Goal: Task Accomplishment & Management: Use online tool/utility

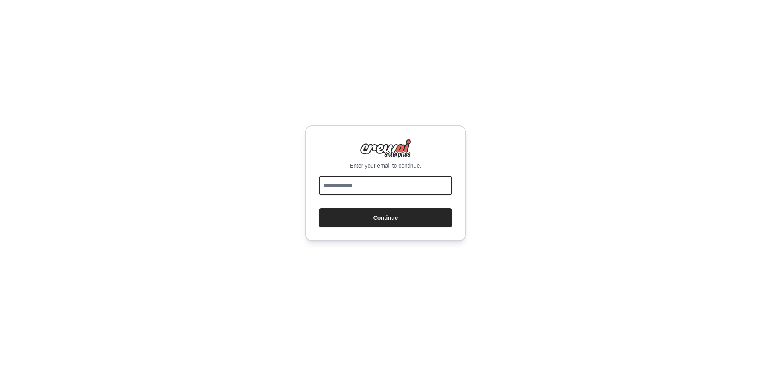
click at [403, 187] on input "email" at bounding box center [385, 185] width 133 height 19
type input "**********"
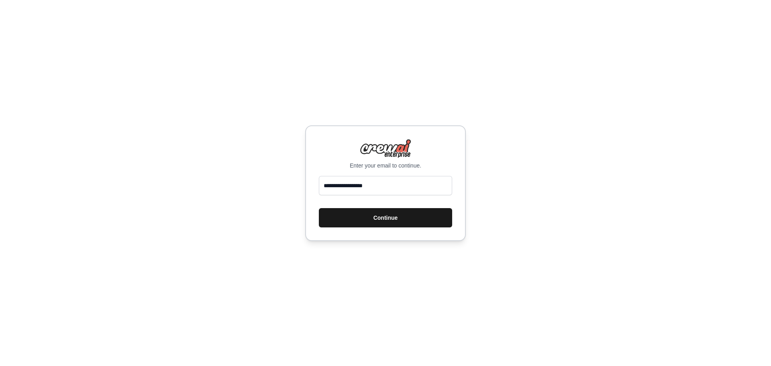
click at [394, 218] on button "Continue" at bounding box center [385, 217] width 133 height 19
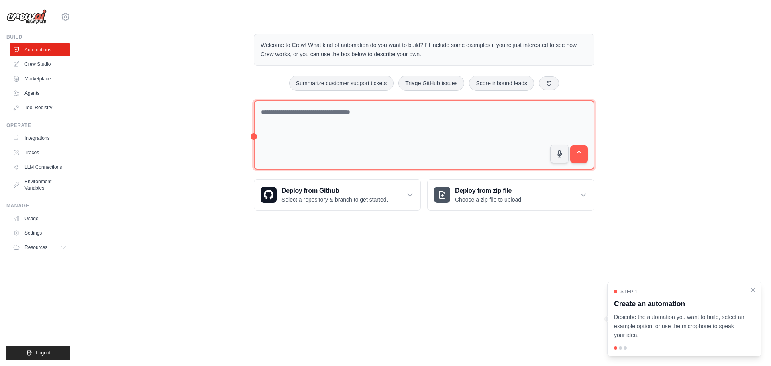
click at [355, 123] on textarea at bounding box center [424, 134] width 340 height 69
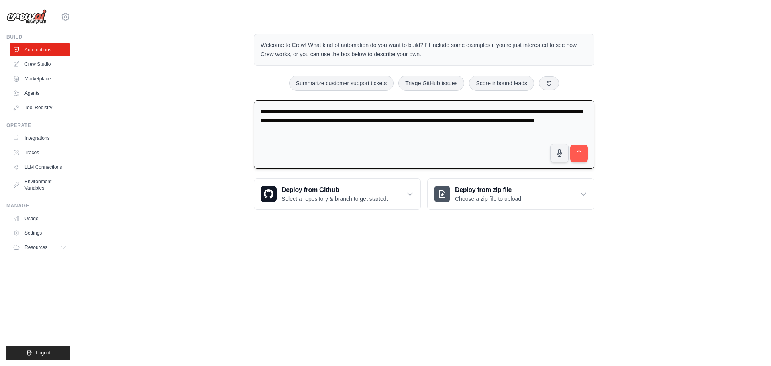
type textarea "**********"
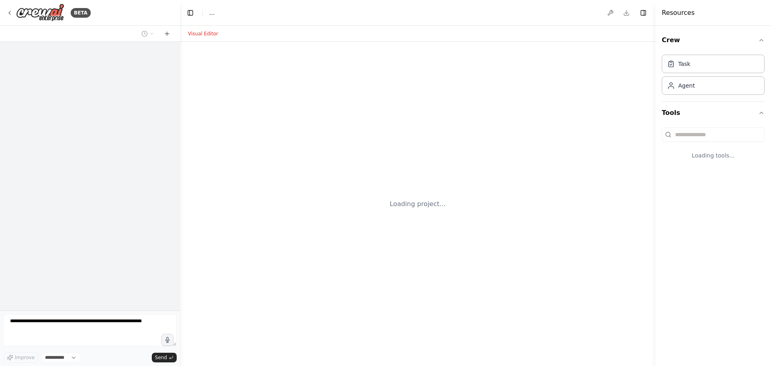
select select "****"
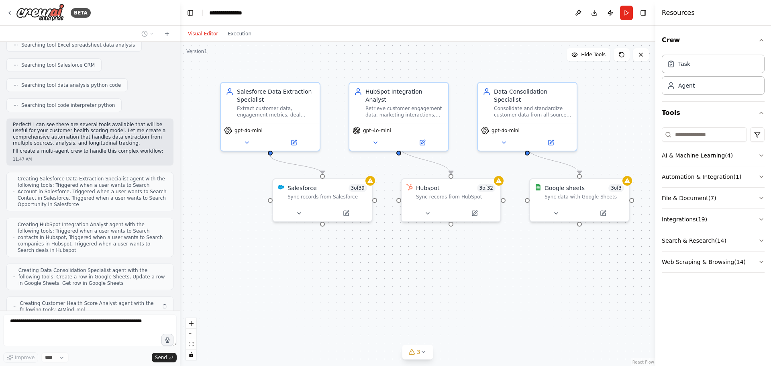
scroll to position [202, 0]
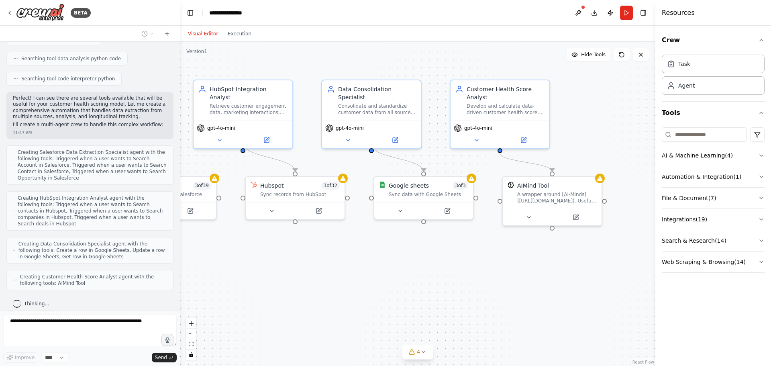
drag, startPoint x: 629, startPoint y: 277, endPoint x: 473, endPoint y: 275, distance: 155.8
click at [473, 275] on div ".deletable-edge-delete-btn { width: 20px; height: 20px; border: 0px solid #ffff…" at bounding box center [417, 204] width 475 height 324
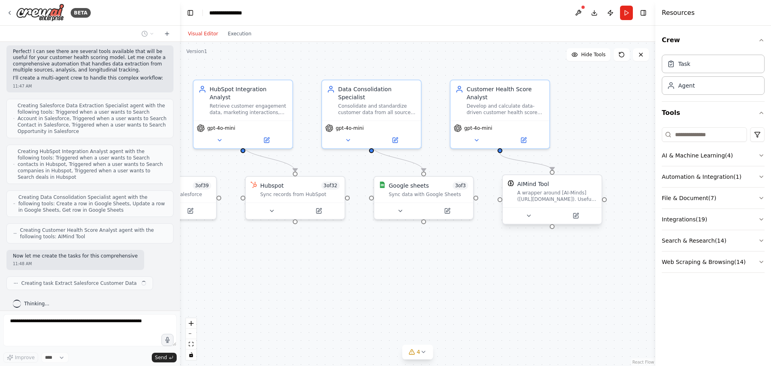
scroll to position [255, 0]
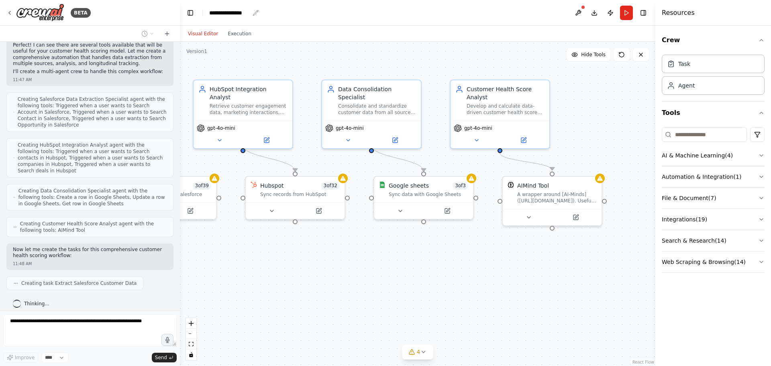
click at [240, 14] on div "**********" at bounding box center [229, 13] width 40 height 8
click at [257, 12] on div "**********" at bounding box center [239, 13] width 60 height 8
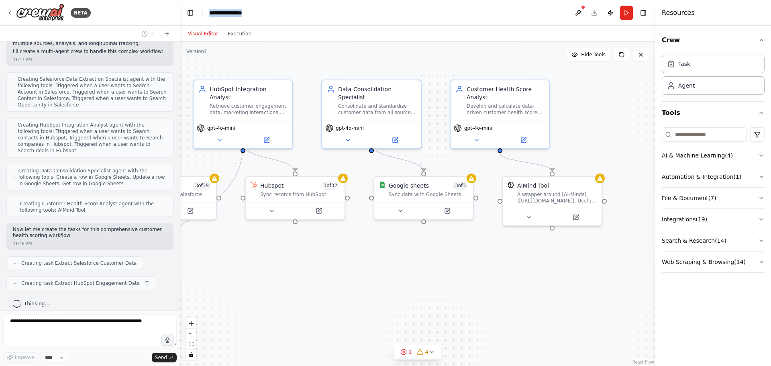
drag, startPoint x: 257, startPoint y: 12, endPoint x: 205, endPoint y: 16, distance: 51.6
click at [205, 16] on header "**********" at bounding box center [417, 13] width 475 height 26
click at [399, 33] on div "Visual Editor Execution" at bounding box center [417, 34] width 475 height 16
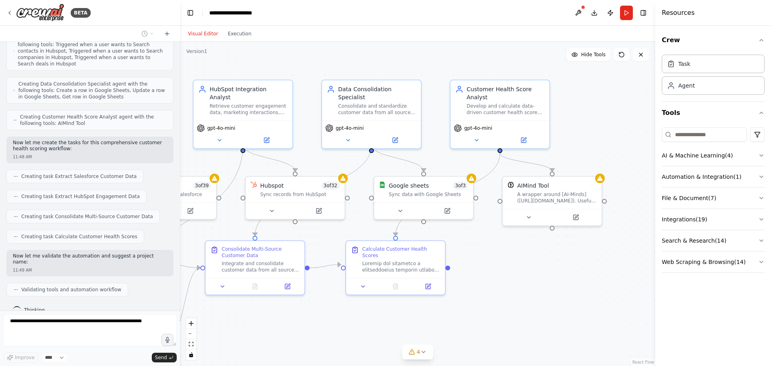
scroll to position [381, 0]
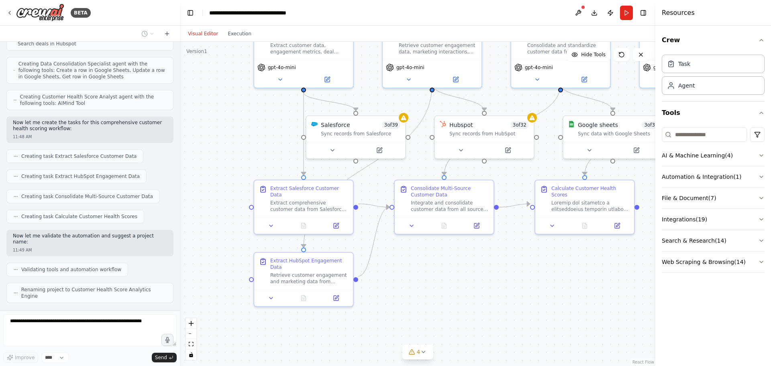
drag, startPoint x: 298, startPoint y: 322, endPoint x: 487, endPoint y: 261, distance: 198.6
click at [487, 261] on div ".deletable-edge-delete-btn { width: 20px; height: 20px; border: 0px solid #ffff…" at bounding box center [417, 204] width 475 height 324
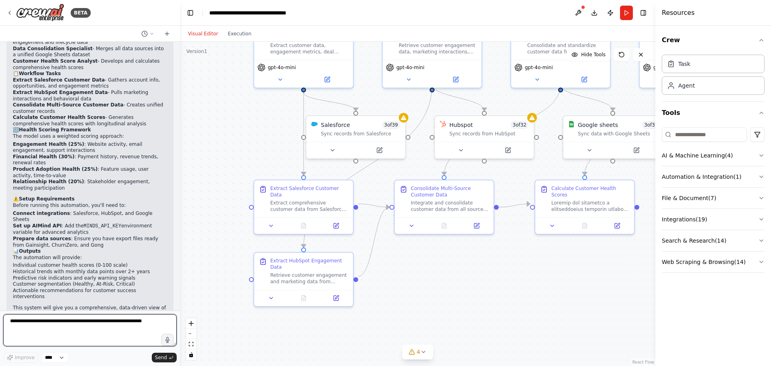
scroll to position [788, 0]
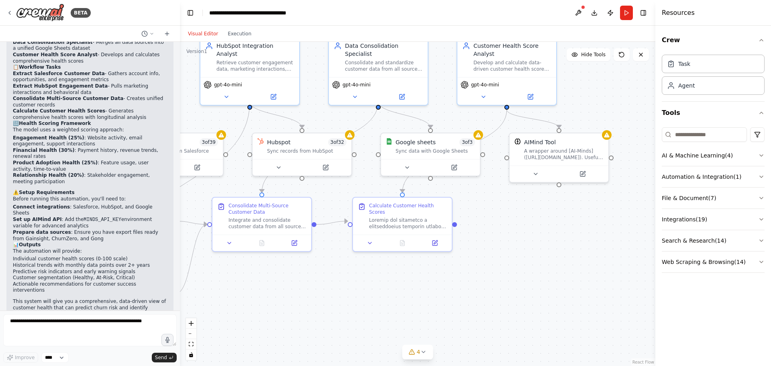
drag, startPoint x: 626, startPoint y: 270, endPoint x: 444, endPoint y: 287, distance: 183.1
click at [444, 287] on div ".deletable-edge-delete-btn { width: 20px; height: 20px; border: 0px solid #ffff…" at bounding box center [417, 204] width 475 height 324
click at [583, 10] on button at bounding box center [578, 13] width 13 height 14
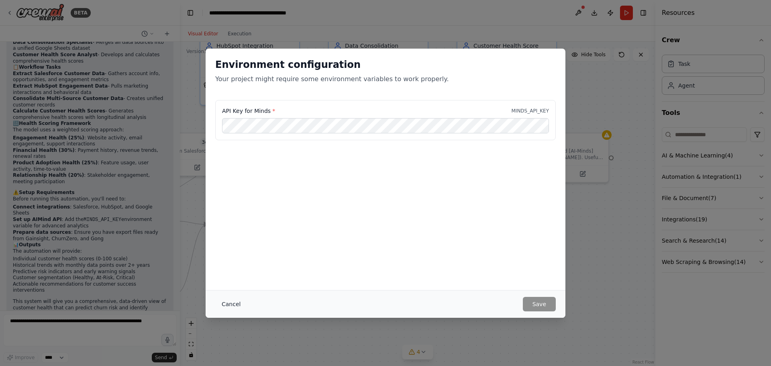
click at [230, 305] on button "Cancel" at bounding box center [231, 304] width 32 height 14
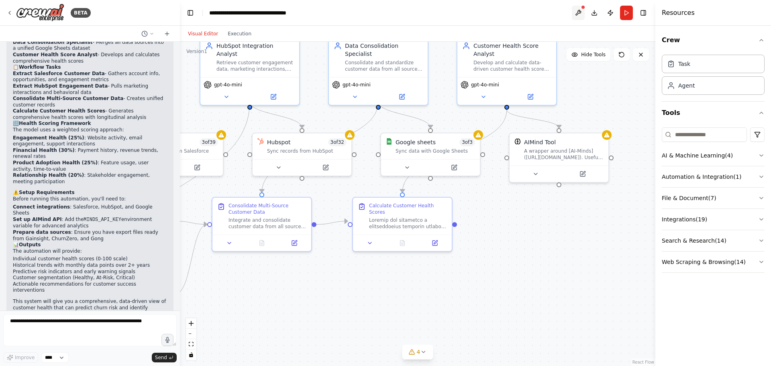
click at [581, 11] on button at bounding box center [578, 13] width 13 height 14
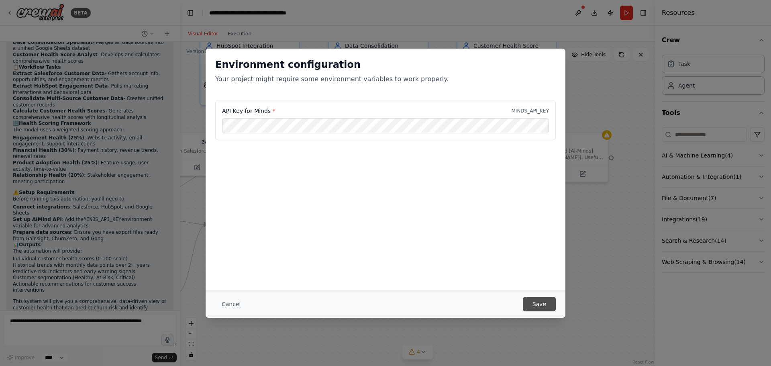
scroll to position [0, 0]
click at [539, 304] on button "Save" at bounding box center [539, 304] width 33 height 14
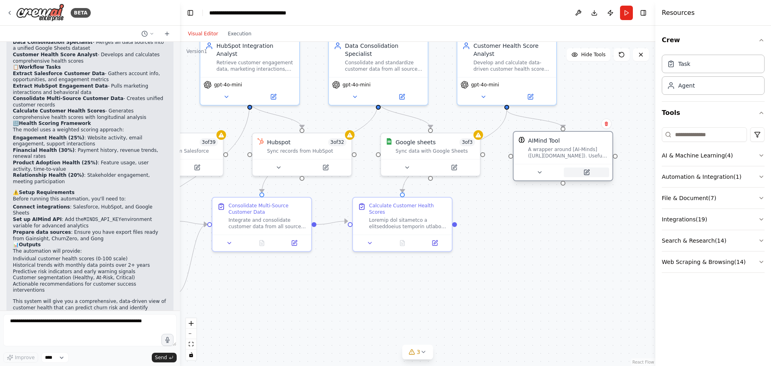
click at [585, 171] on icon at bounding box center [586, 172] width 6 height 6
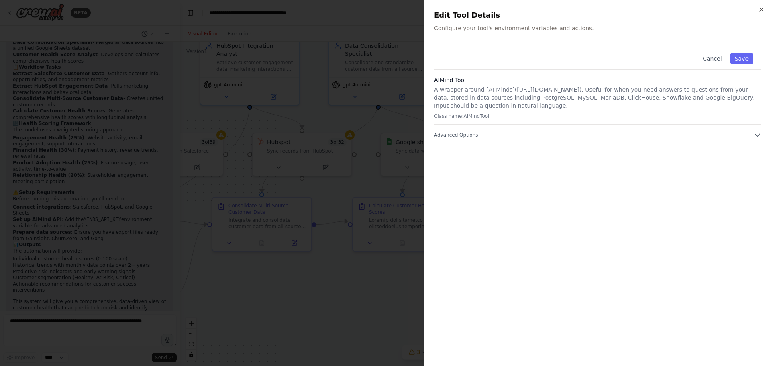
click at [477, 29] on p "Configure your tool's environment variables and actions." at bounding box center [597, 28] width 327 height 8
click at [456, 134] on span "Advanced Options" at bounding box center [456, 135] width 44 height 6
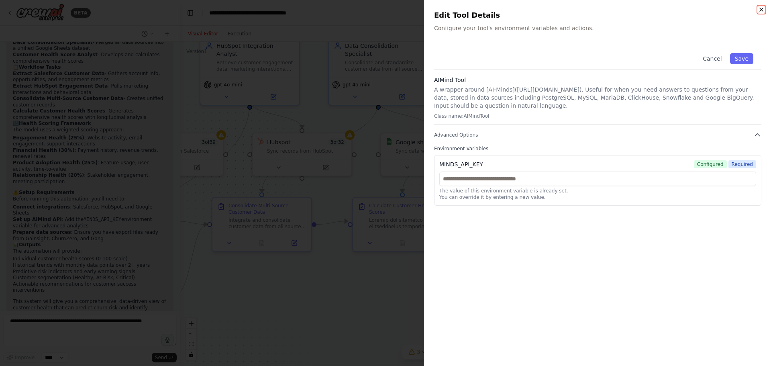
click at [760, 8] on icon "button" at bounding box center [761, 9] width 6 height 6
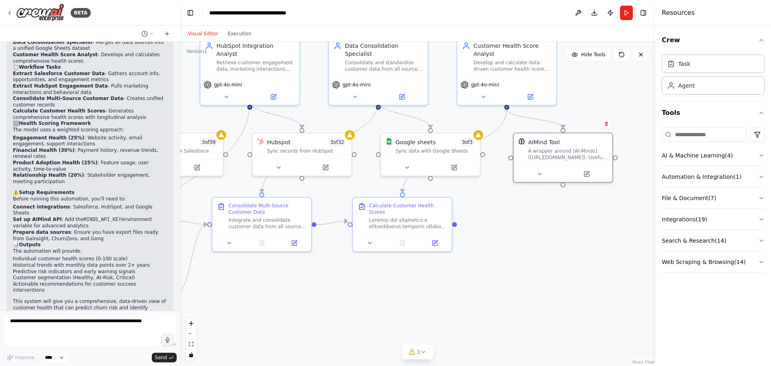
click at [765, 218] on div "Crew Task Agent Tools AI & Machine Learning ( 4 ) Automation & Integration ( 1 …" at bounding box center [713, 196] width 116 height 340
click at [761, 218] on icon "button" at bounding box center [761, 219] width 6 height 6
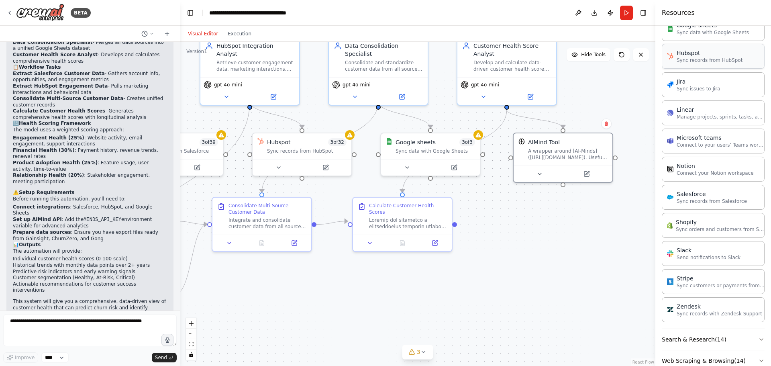
scroll to position [460, 0]
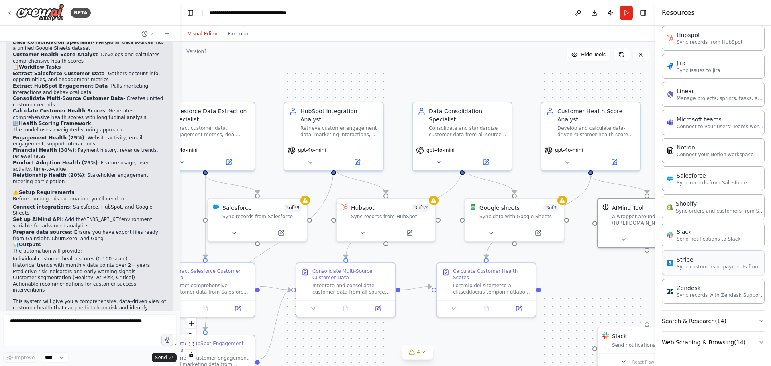
drag, startPoint x: 616, startPoint y: 194, endPoint x: 700, endPoint y: 260, distance: 107.0
click at [700, 260] on div "BETA I am looking to build a model that will create a customer health score bas…" at bounding box center [385, 183] width 771 height 366
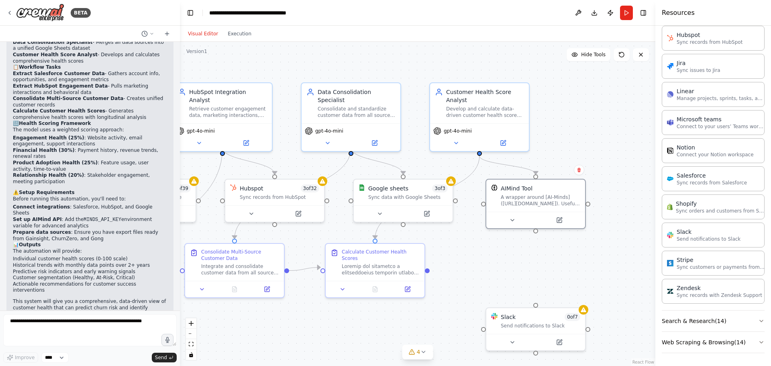
drag, startPoint x: 310, startPoint y: 341, endPoint x: 186, endPoint y: 319, distance: 126.9
click at [186, 320] on div ".deletable-edge-delete-btn { width: 20px; height: 20px; border: 0px solid #ffff…" at bounding box center [417, 204] width 475 height 324
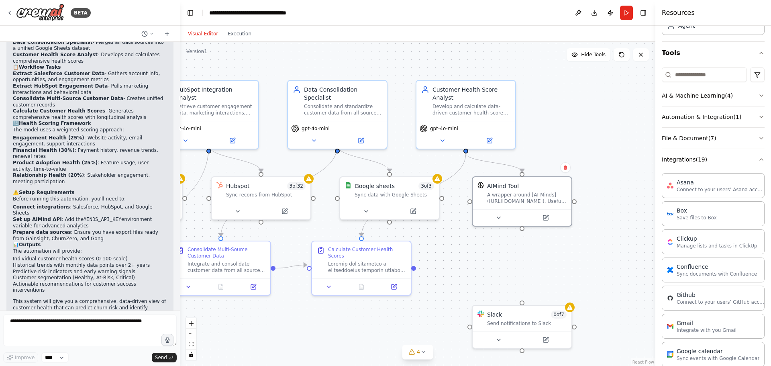
scroll to position [0, 0]
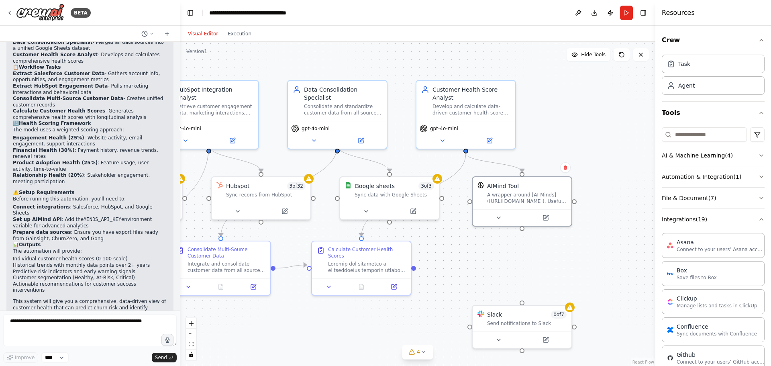
click at [758, 218] on icon "button" at bounding box center [761, 219] width 6 height 6
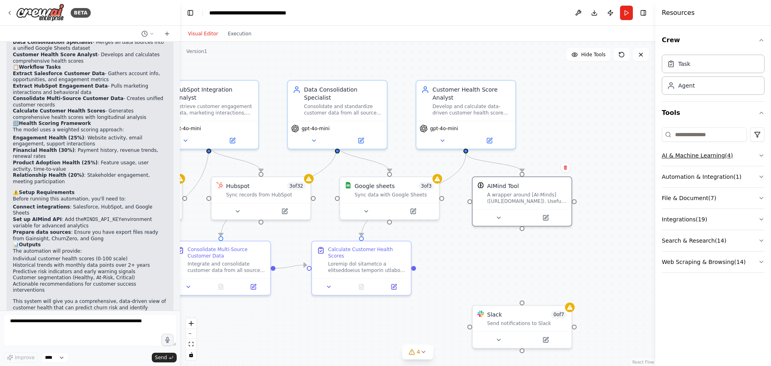
click at [759, 152] on icon "button" at bounding box center [761, 155] width 6 height 6
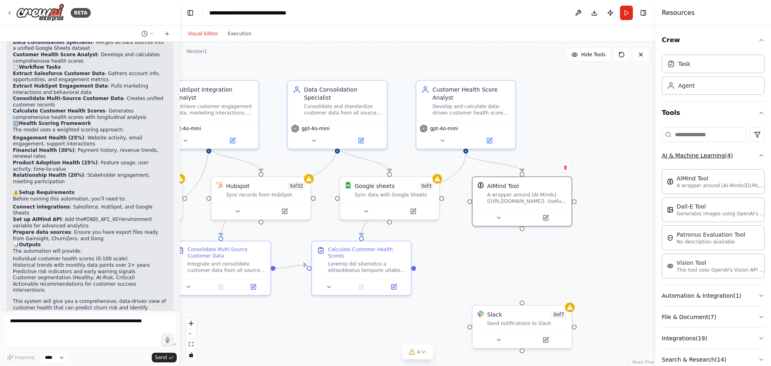
click at [758, 156] on icon "button" at bounding box center [761, 155] width 6 height 6
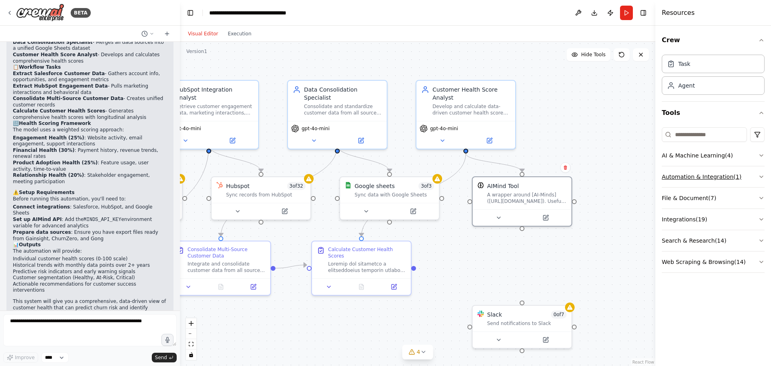
click at [761, 175] on icon "button" at bounding box center [761, 176] width 6 height 6
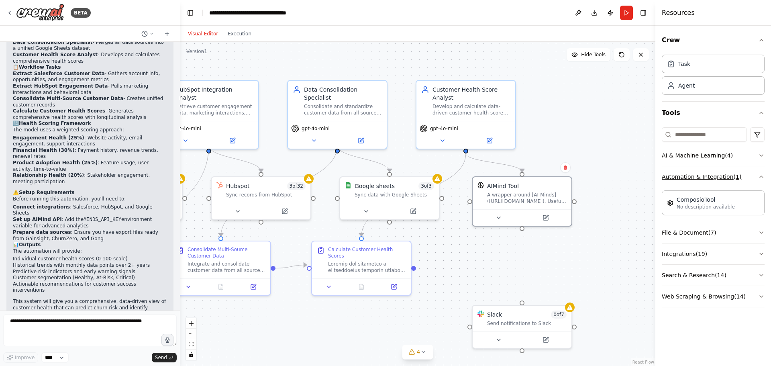
click at [761, 175] on icon "button" at bounding box center [761, 176] width 6 height 6
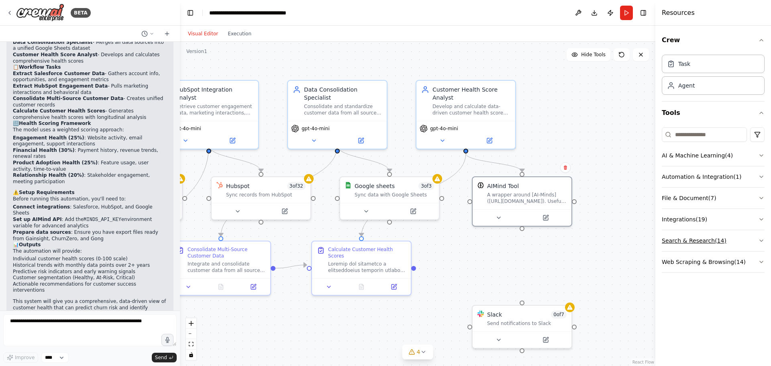
click at [760, 237] on button "Search & Research ( 14 )" at bounding box center [713, 240] width 103 height 21
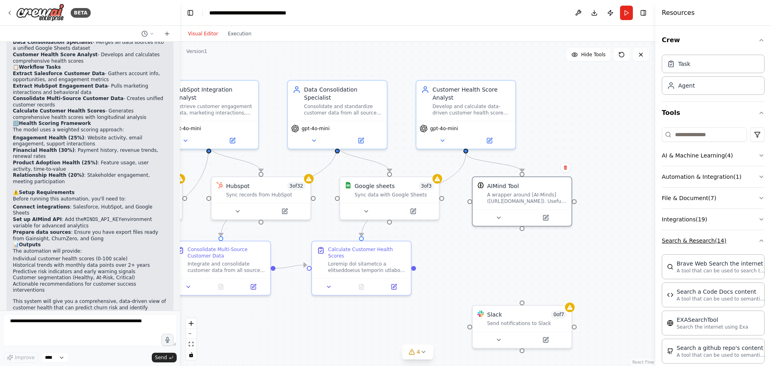
click at [758, 239] on icon "button" at bounding box center [761, 240] width 6 height 6
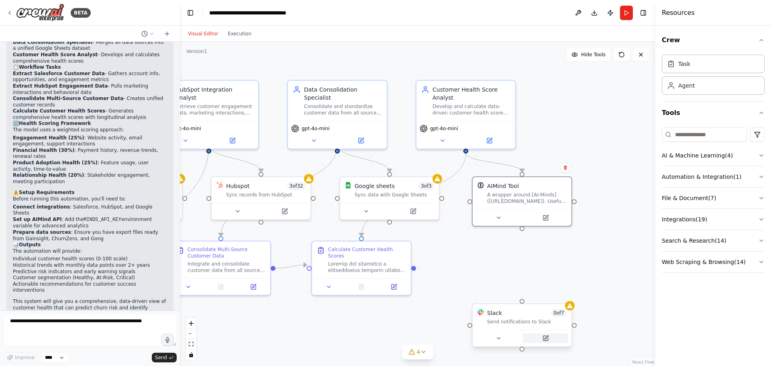
click at [546, 337] on icon at bounding box center [546, 337] width 4 height 4
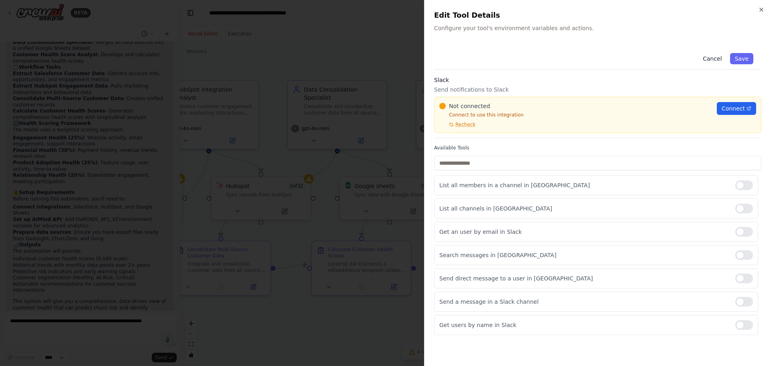
click at [711, 59] on button "Cancel" at bounding box center [712, 58] width 29 height 11
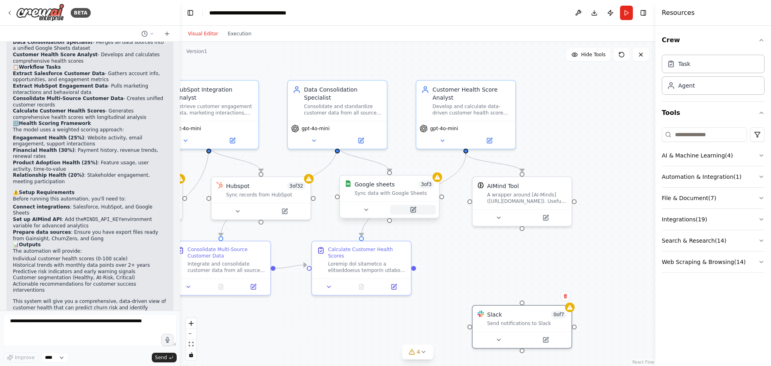
click at [413, 209] on icon at bounding box center [414, 209] width 4 height 4
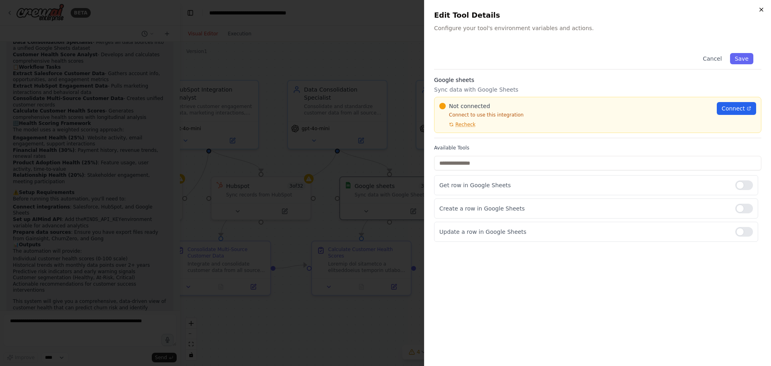
click at [762, 9] on icon "button" at bounding box center [761, 9] width 6 height 6
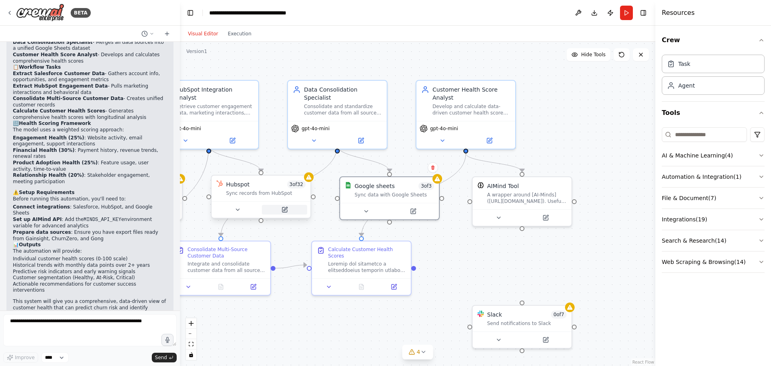
click at [284, 210] on icon at bounding box center [285, 209] width 4 height 4
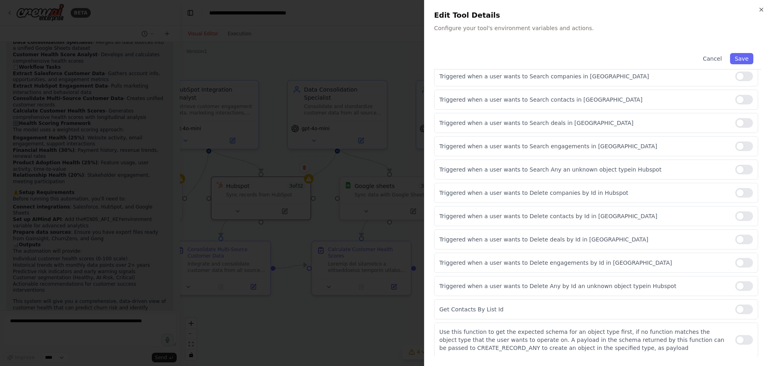
scroll to position [575, 0]
click at [761, 10] on icon "button" at bounding box center [761, 9] width 3 height 3
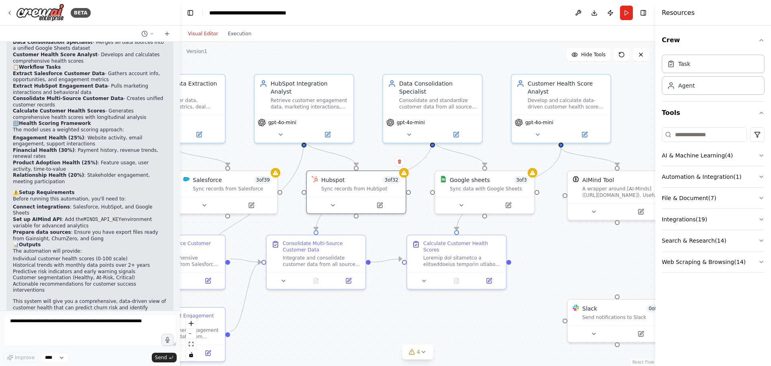
drag, startPoint x: 254, startPoint y: 331, endPoint x: 349, endPoint y: 325, distance: 95.3
click at [349, 325] on div ".deletable-edge-delete-btn { width: 20px; height: 20px; border: 0px solid #ffff…" at bounding box center [417, 204] width 475 height 324
click at [695, 69] on div "Task" at bounding box center [713, 63] width 103 height 18
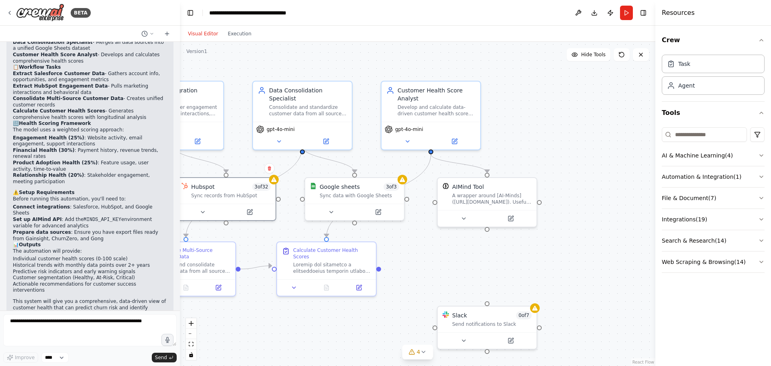
drag, startPoint x: 244, startPoint y: 155, endPoint x: 114, endPoint y: 162, distance: 130.3
click at [114, 162] on div "BETA I am looking to build a model that will create a customer health score bas…" at bounding box center [385, 183] width 771 height 366
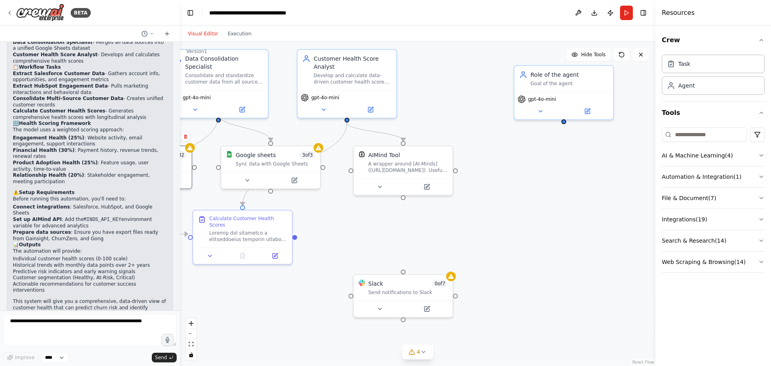
drag, startPoint x: 609, startPoint y: 203, endPoint x: 525, endPoint y: 171, distance: 89.7
click at [525, 171] on div ".deletable-edge-delete-btn { width: 20px; height: 20px; border: 0px solid #ffff…" at bounding box center [417, 204] width 475 height 324
drag, startPoint x: 409, startPoint y: 297, endPoint x: 568, endPoint y: 173, distance: 201.7
click at [568, 173] on div "Slack 0 of 7 Send notifications to Slack" at bounding box center [563, 166] width 99 height 26
click at [565, 124] on div ".deletable-edge-delete-btn { width: 20px; height: 20px; border: 0px solid #ffff…" at bounding box center [417, 204] width 475 height 324
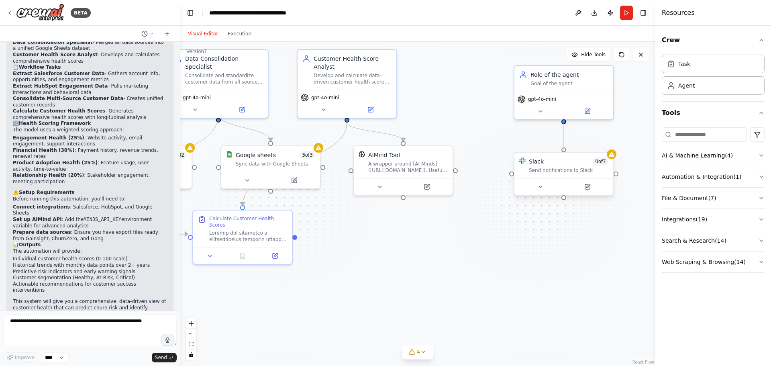
drag, startPoint x: 564, startPoint y: 119, endPoint x: 565, endPoint y: 153, distance: 34.2
click at [347, 153] on div "Salesforce Data Extraction Specialist Extract customer data, engagement metrics…" at bounding box center [108, 171] width 475 height 324
click at [560, 78] on div "Role of the agent Goal of the agent" at bounding box center [569, 77] width 78 height 16
click at [559, 77] on div "Role of the agent" at bounding box center [569, 73] width 78 height 8
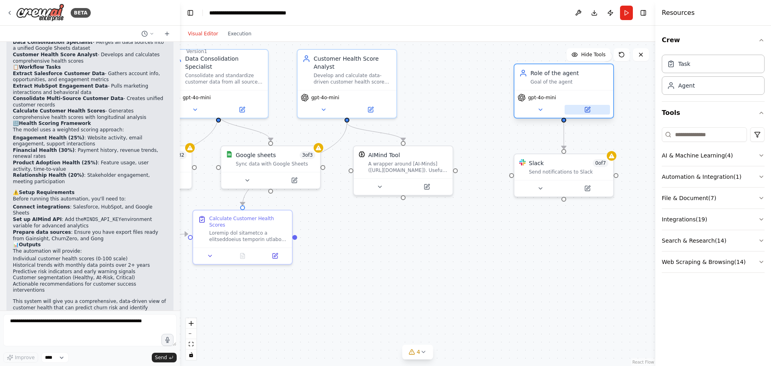
click at [590, 110] on icon at bounding box center [587, 109] width 6 height 6
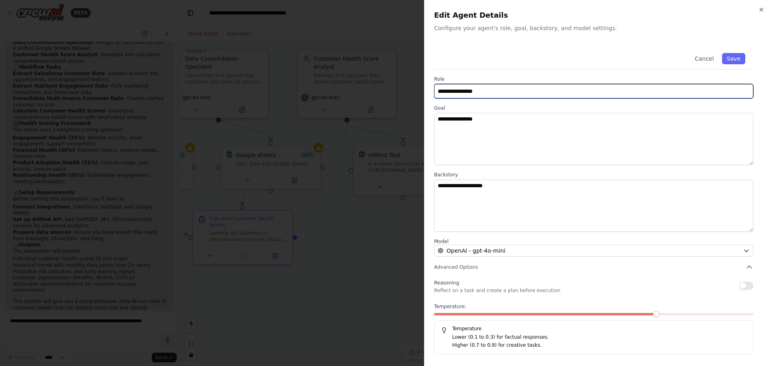
click at [584, 92] on input "**********" at bounding box center [593, 91] width 319 height 14
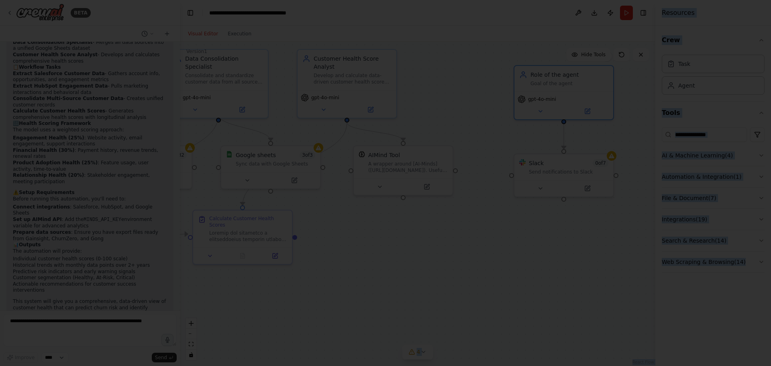
drag, startPoint x: 323, startPoint y: 254, endPoint x: 336, endPoint y: 254, distance: 12.8
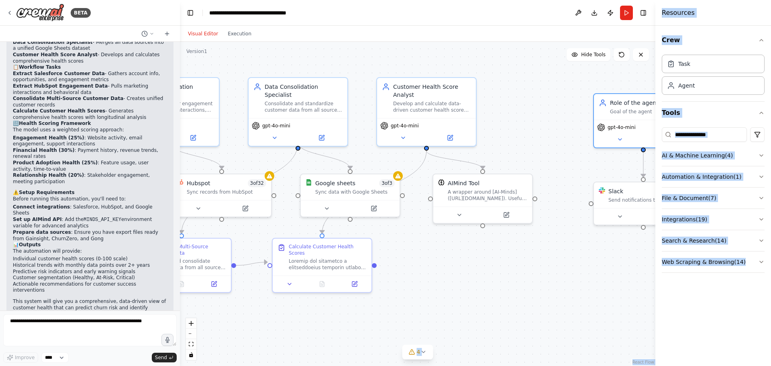
drag, startPoint x: 320, startPoint y: 244, endPoint x: 398, endPoint y: 272, distance: 82.1
click at [398, 272] on div ".deletable-edge-delete-btn { width: 20px; height: 20px; border: 0px solid #ffff…" at bounding box center [417, 204] width 475 height 324
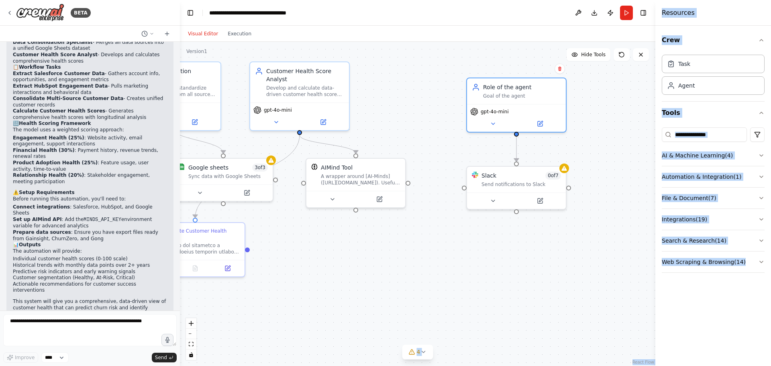
drag, startPoint x: 587, startPoint y: 252, endPoint x: 456, endPoint y: 230, distance: 132.3
click at [456, 230] on div ".deletable-edge-delete-btn { width: 20px; height: 20px; border: 0px solid #ffff…" at bounding box center [417, 204] width 475 height 324
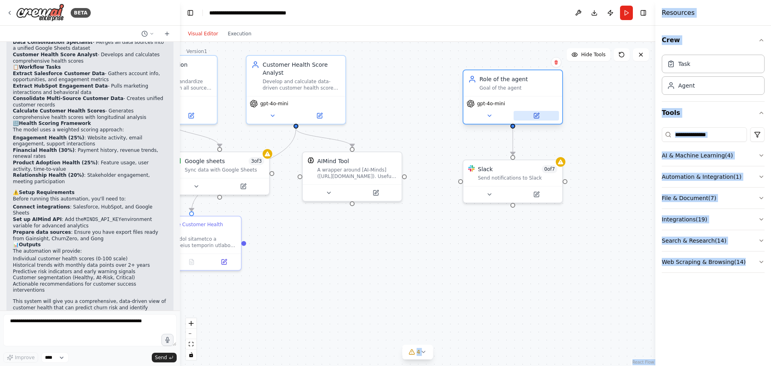
click at [537, 116] on icon at bounding box center [537, 115] width 4 height 4
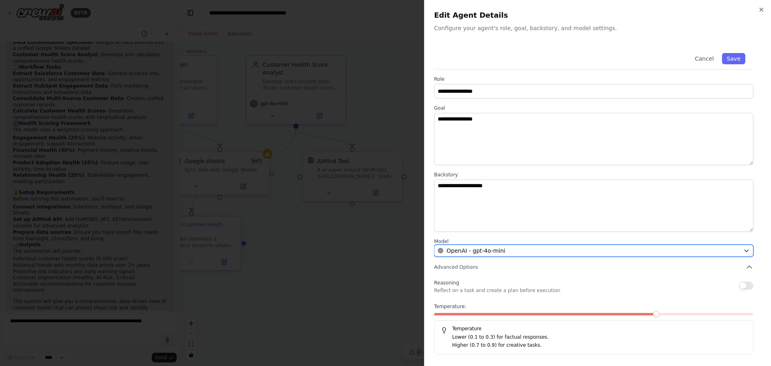
click at [534, 247] on div "OpenAI - gpt-4o-mini" at bounding box center [589, 251] width 302 height 8
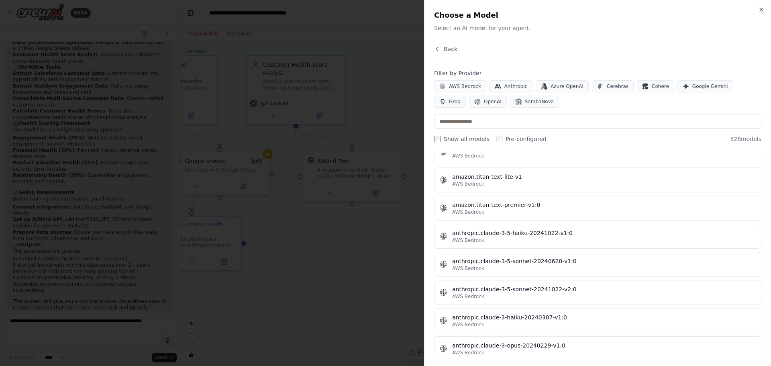
scroll to position [0, 0]
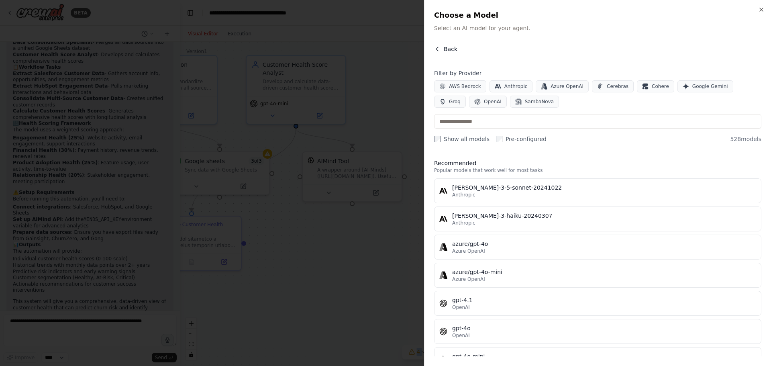
click at [445, 49] on span "Back" at bounding box center [451, 49] width 14 height 8
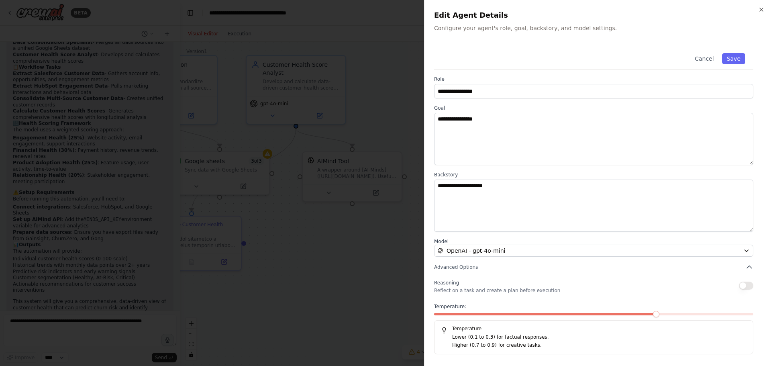
click at [317, 262] on div at bounding box center [385, 183] width 771 height 366
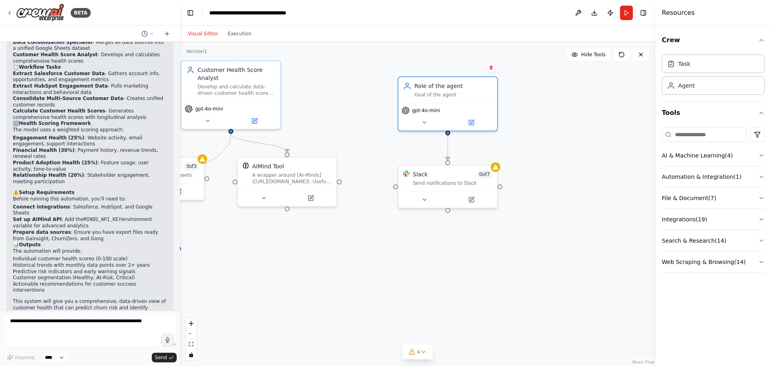
drag, startPoint x: 283, startPoint y: 241, endPoint x: 218, endPoint y: 247, distance: 65.3
click at [218, 247] on div ".deletable-edge-delete-btn { width: 20px; height: 20px; border: 0px solid #ffff…" at bounding box center [417, 204] width 475 height 324
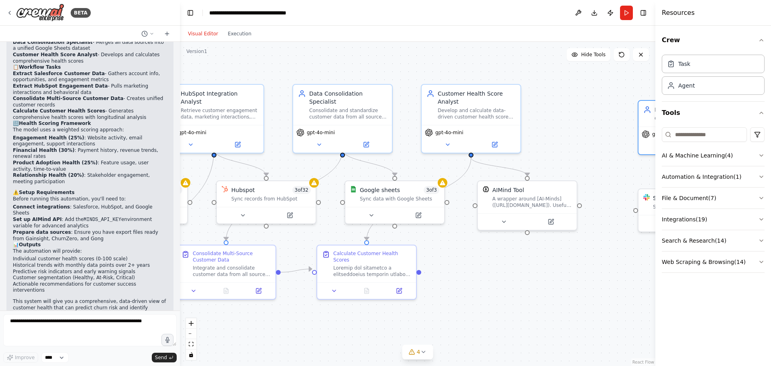
drag, startPoint x: 325, startPoint y: 114, endPoint x: 565, endPoint y: 137, distance: 241.3
click at [565, 137] on div ".deletable-edge-delete-btn { width: 20px; height: 20px; border: 0px solid #ffff…" at bounding box center [417, 204] width 475 height 324
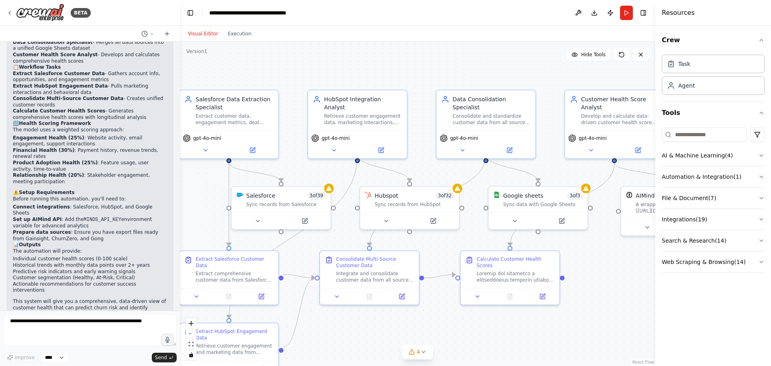
drag, startPoint x: 275, startPoint y: 161, endPoint x: 418, endPoint y: 167, distance: 143.5
click at [418, 167] on div ".deletable-edge-delete-btn { width: 20px; height: 20px; border: 0px solid #ffff…" at bounding box center [417, 204] width 475 height 324
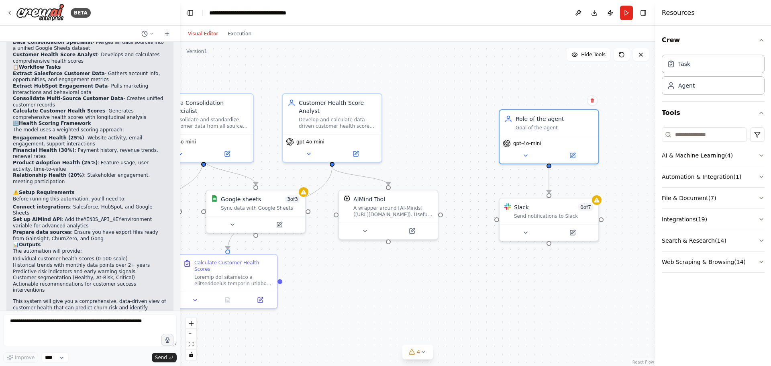
drag, startPoint x: 488, startPoint y: 67, endPoint x: 206, endPoint y: 70, distance: 282.3
click at [206, 70] on div ".deletable-edge-delete-btn { width: 20px; height: 20px; border: 0px solid #ffff…" at bounding box center [417, 204] width 475 height 324
click at [547, 123] on div "Goal of the agent" at bounding box center [555, 126] width 78 height 6
click at [573, 155] on icon at bounding box center [572, 153] width 5 height 5
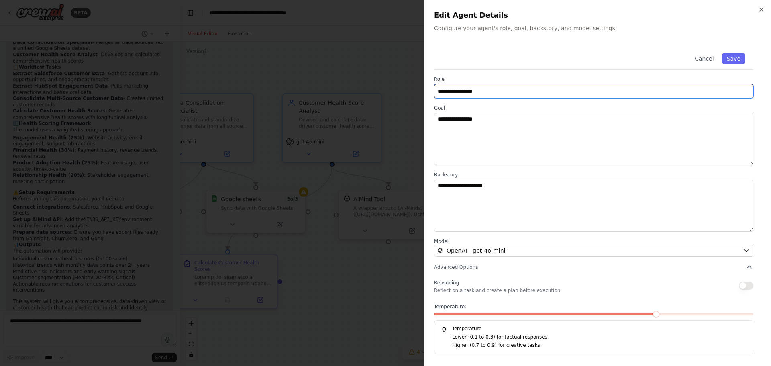
click at [483, 89] on input "**********" at bounding box center [593, 91] width 319 height 14
type input "**********"
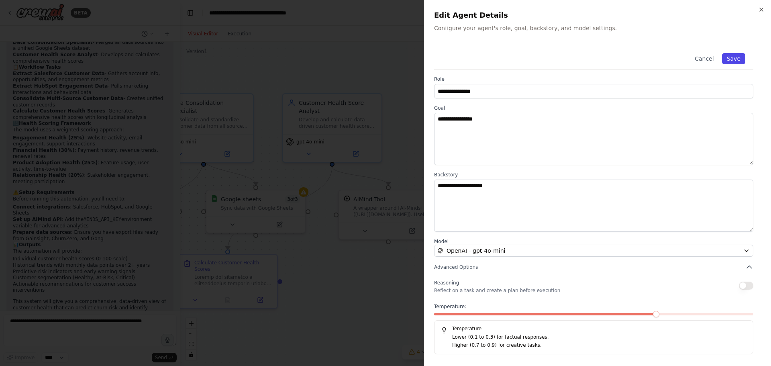
click at [738, 54] on button "Save" at bounding box center [733, 58] width 23 height 11
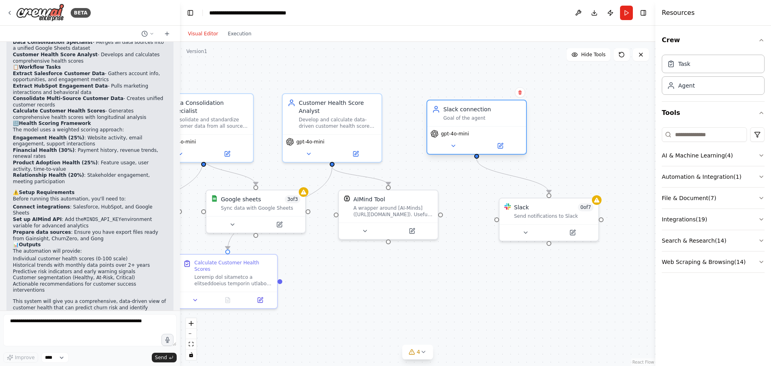
drag, startPoint x: 572, startPoint y: 135, endPoint x: 496, endPoint y: 124, distance: 76.3
click at [496, 124] on div "Slack connection Goal of the agent gpt-4o-mini" at bounding box center [476, 127] width 100 height 55
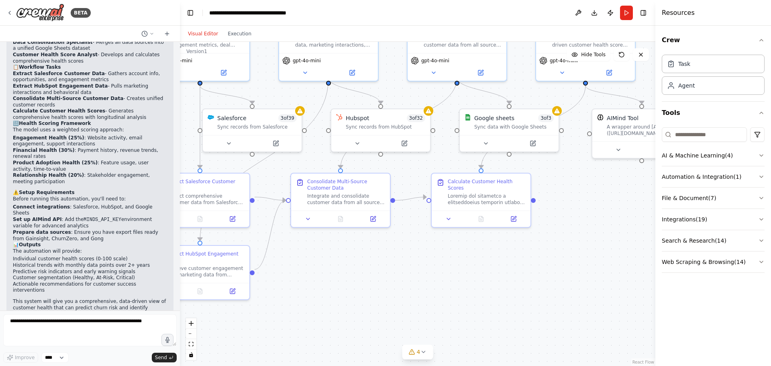
drag, startPoint x: 371, startPoint y: 293, endPoint x: 620, endPoint y: 214, distance: 261.6
click at [620, 214] on div ".deletable-edge-delete-btn { width: 20px; height: 20px; border: 0px solid #ffff…" at bounding box center [417, 204] width 475 height 324
click at [190, 12] on button "Toggle Left Sidebar" at bounding box center [190, 12] width 11 height 11
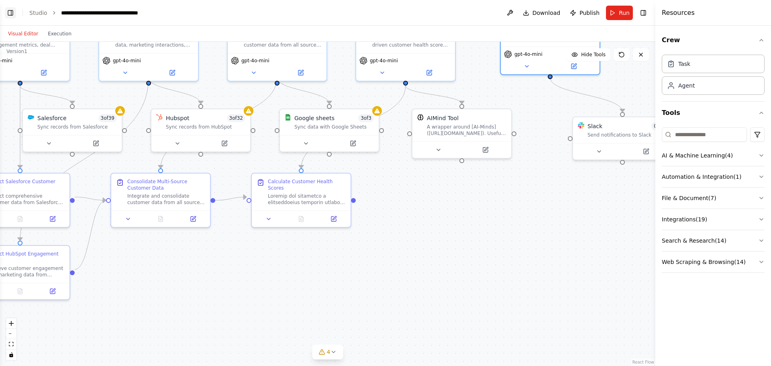
click at [11, 12] on button "Toggle Left Sidebar" at bounding box center [10, 12] width 11 height 11
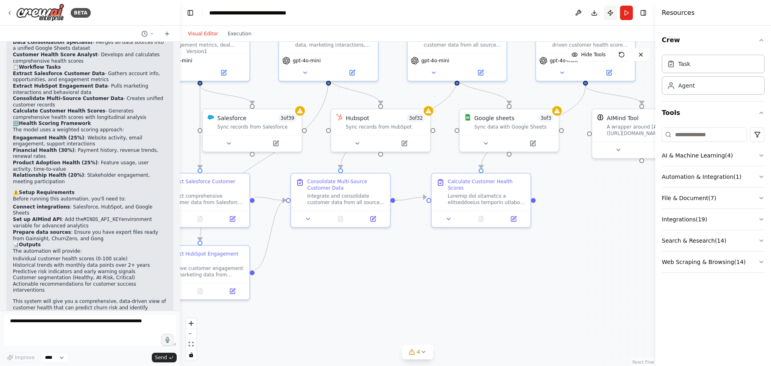
click at [610, 13] on button "Publish" at bounding box center [610, 13] width 13 height 14
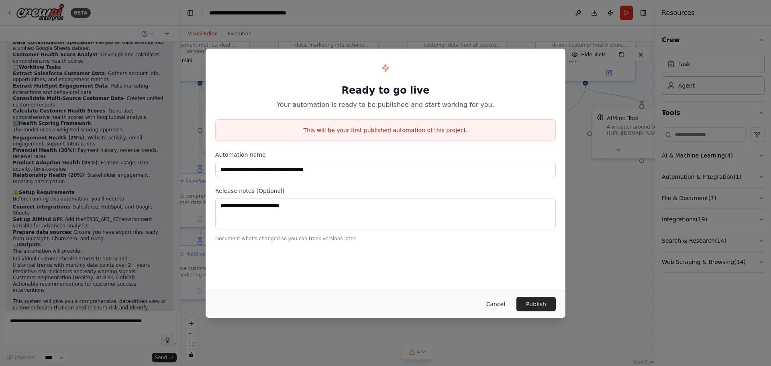
click at [499, 303] on button "Cancel" at bounding box center [496, 304] width 32 height 14
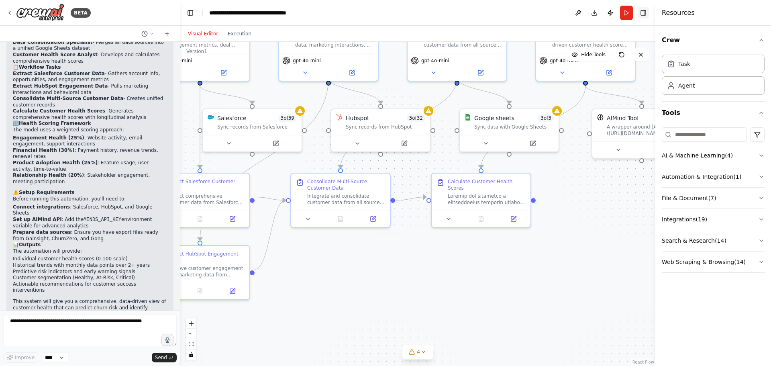
click at [644, 13] on button "Toggle Right Sidebar" at bounding box center [643, 12] width 11 height 11
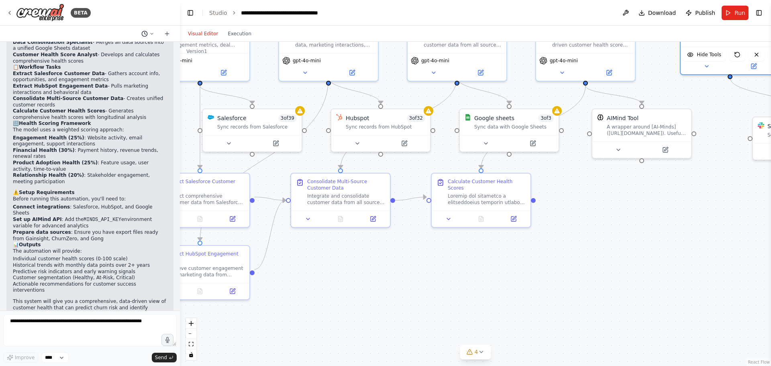
click at [145, 32] on icon at bounding box center [144, 34] width 6 height 6
click at [145, 32] on div at bounding box center [90, 183] width 180 height 366
click at [9, 12] on icon at bounding box center [10, 12] width 2 height 3
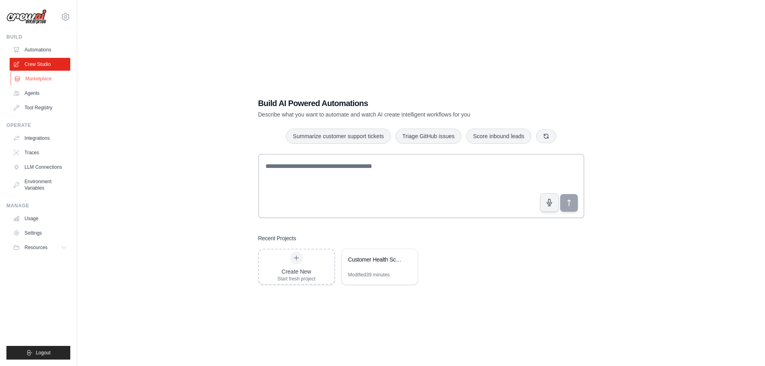
click at [46, 76] on link "Marketplace" at bounding box center [40, 78] width 61 height 13
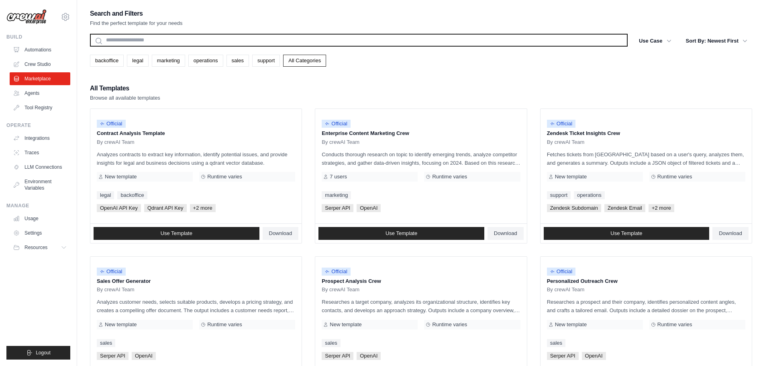
click at [246, 34] on input "text" at bounding box center [359, 40] width 538 height 13
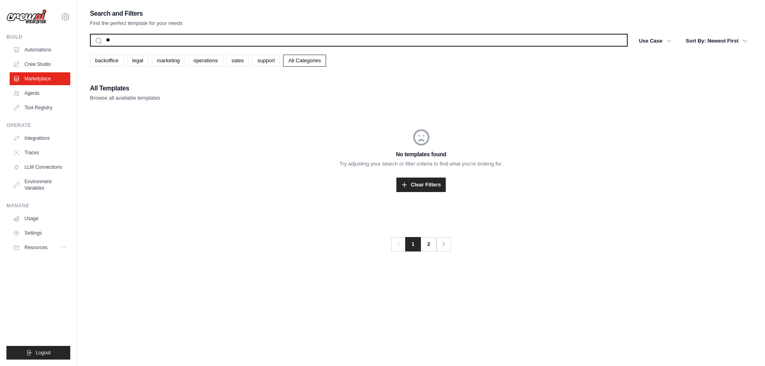
type input "*"
type input "**********"
click at [90, 46] on button "Search" at bounding box center [90, 46] width 0 height 0
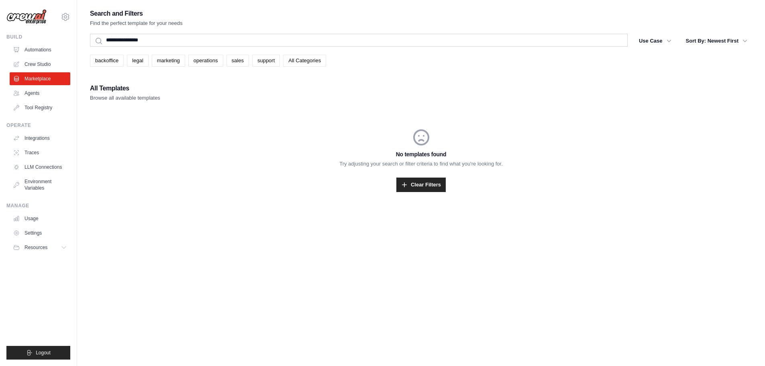
click at [302, 63] on link "All Categories" at bounding box center [304, 61] width 43 height 12
click at [210, 61] on link "operations" at bounding box center [205, 61] width 35 height 12
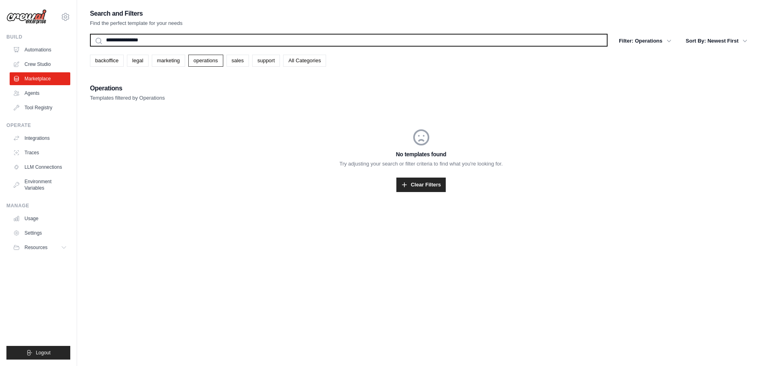
click at [205, 41] on input "**********" at bounding box center [349, 40] width 518 height 13
type input "*"
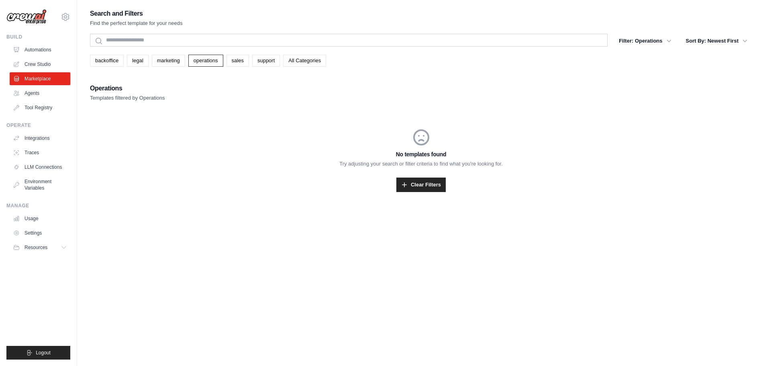
click at [204, 90] on div "Operations Templates filtered by Operations" at bounding box center [421, 92] width 662 height 19
click at [298, 57] on link "All Categories" at bounding box center [304, 61] width 43 height 12
click at [430, 186] on link "Clear Filters" at bounding box center [420, 184] width 49 height 14
click at [421, 186] on link "Clear Filters" at bounding box center [420, 184] width 49 height 14
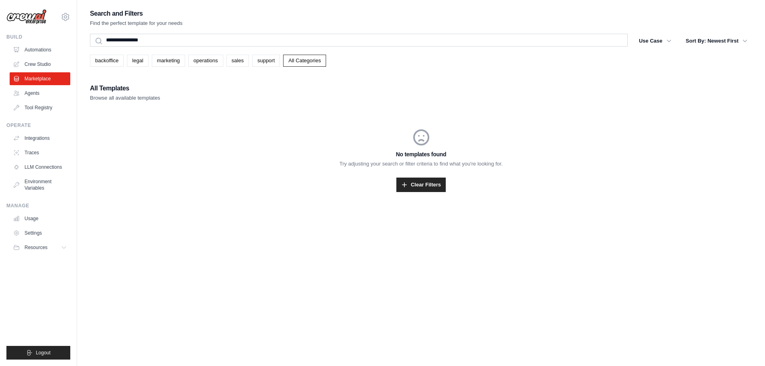
click at [421, 186] on link "Clear Filters" at bounding box center [420, 184] width 49 height 14
click at [48, 78] on link "Marketplace" at bounding box center [40, 78] width 61 height 13
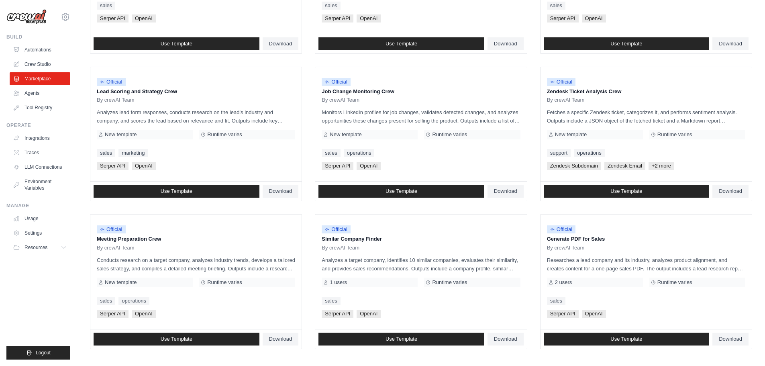
scroll to position [378, 0]
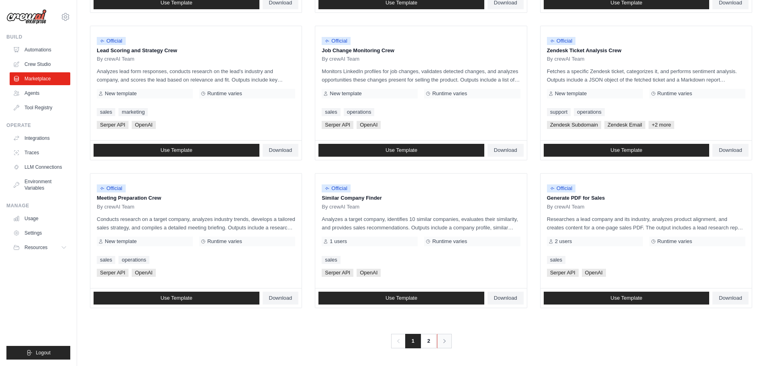
click at [439, 341] on link "Next" at bounding box center [444, 341] width 15 height 14
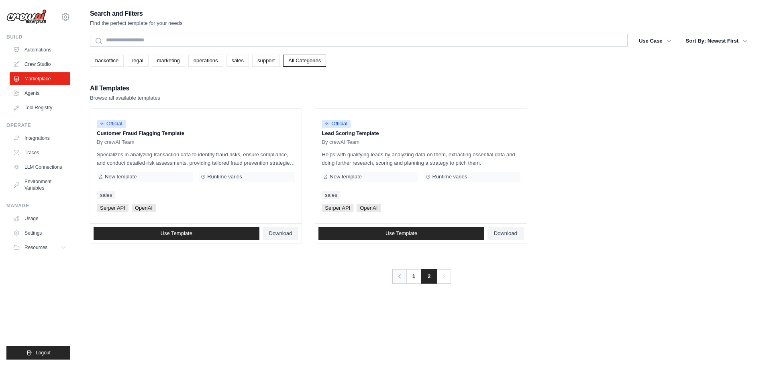
click at [396, 277] on icon "Pagination" at bounding box center [399, 276] width 8 height 8
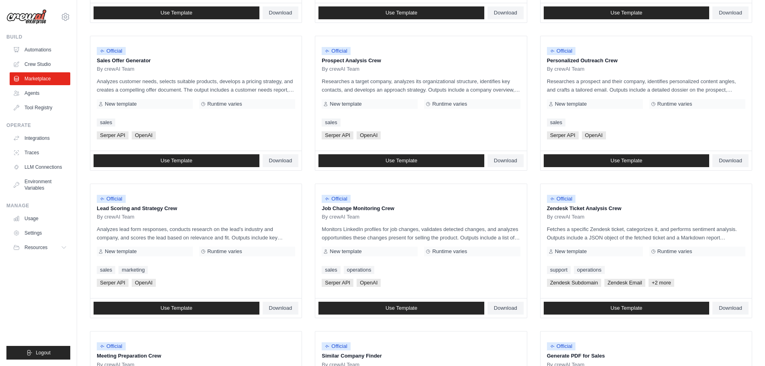
scroll to position [201, 0]
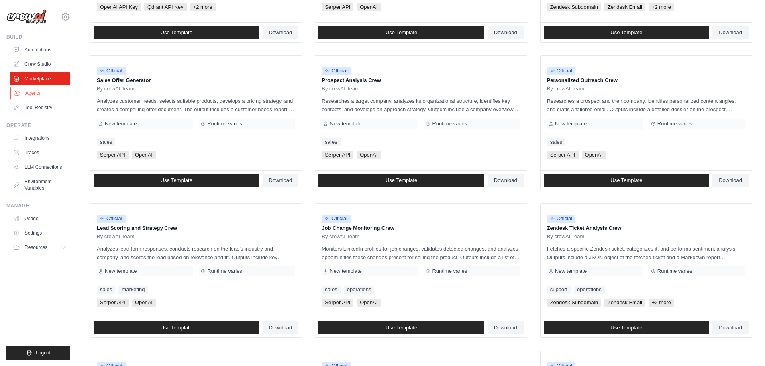
click at [43, 90] on link "Agents" at bounding box center [40, 93] width 61 height 13
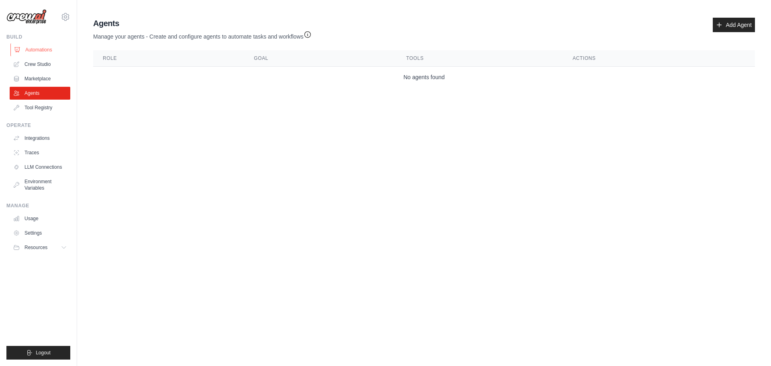
click at [36, 50] on link "Automations" at bounding box center [40, 49] width 61 height 13
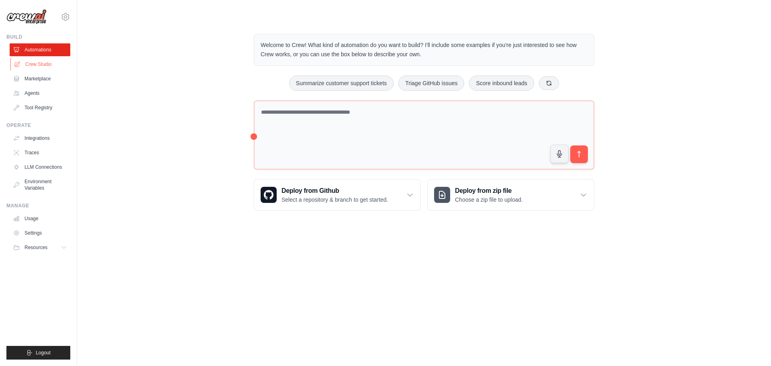
click at [39, 64] on link "Crew Studio" at bounding box center [40, 64] width 61 height 13
